Goal: Task Accomplishment & Management: Manage account settings

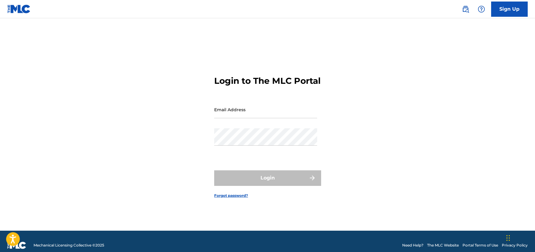
click at [279, 117] on input "Email Address" at bounding box center [265, 109] width 103 height 17
type input "Michiel.phlocalystpublishing@fettmusic.com"
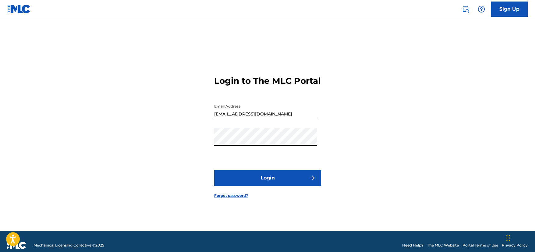
click at [302, 185] on button "Login" at bounding box center [267, 177] width 107 height 15
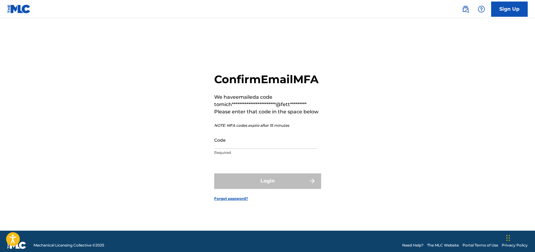
click at [274, 155] on p "Required" at bounding box center [265, 152] width 103 height 5
click at [274, 156] on div "Code Required" at bounding box center [265, 144] width 103 height 27
click at [278, 149] on input "Code" at bounding box center [265, 139] width 103 height 17
